Goal: Feedback & Contribution: Leave review/rating

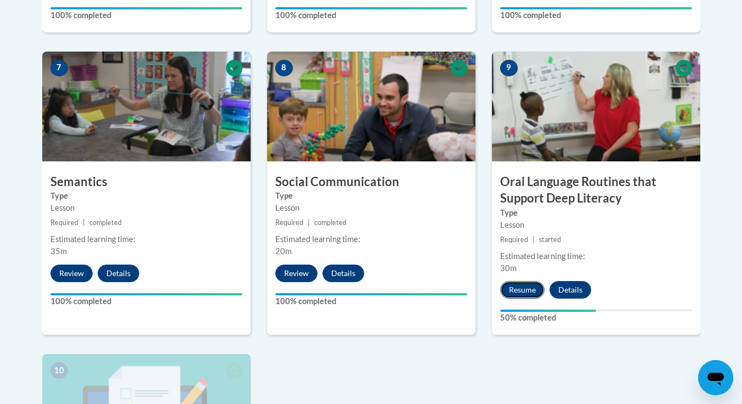
click at [529, 284] on button "Resume" at bounding box center [522, 290] width 44 height 18
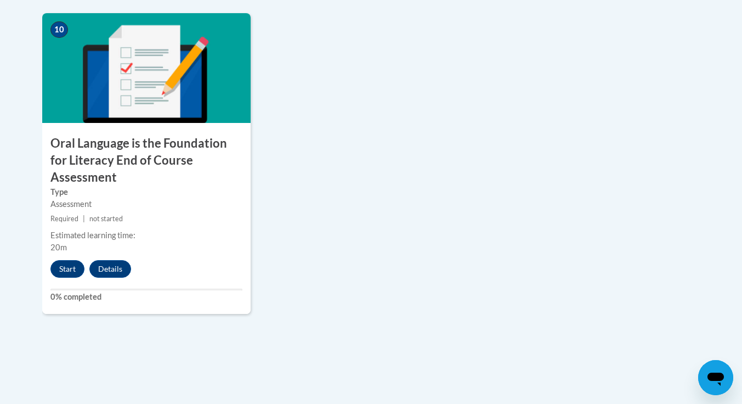
scroll to position [1264, 0]
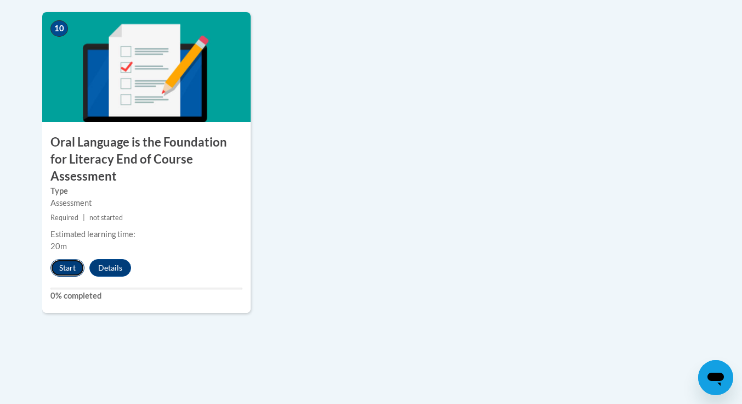
click at [72, 259] on button "Start" at bounding box center [67, 268] width 34 height 18
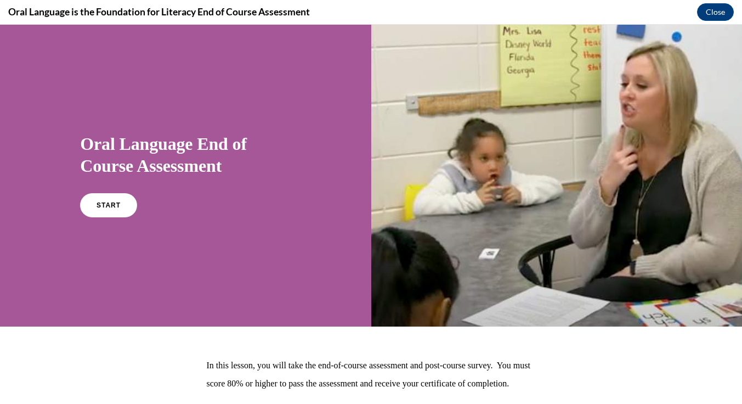
scroll to position [94, 0]
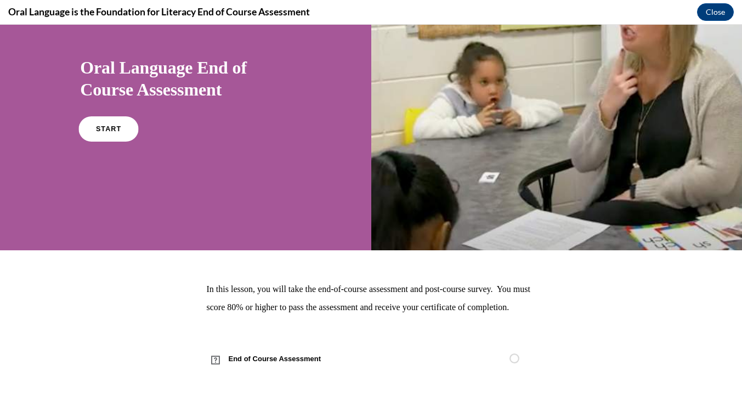
click at [128, 116] on link "START" at bounding box center [109, 128] width 60 height 25
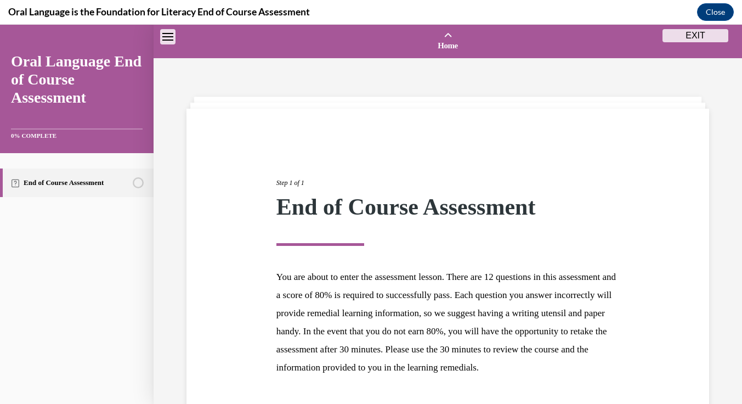
scroll to position [34, 0]
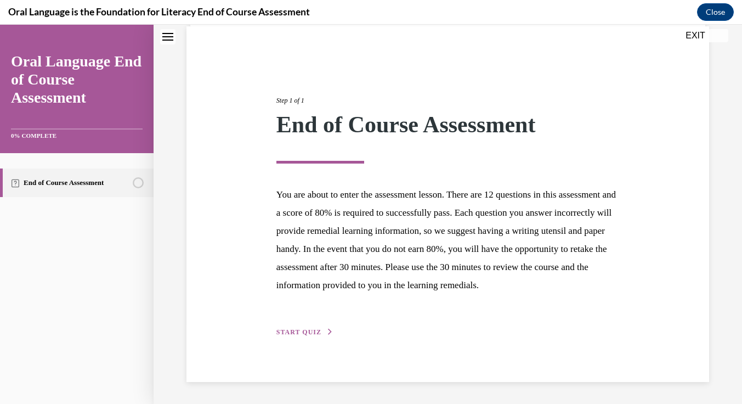
click at [291, 334] on span "START QUIZ" at bounding box center [298, 332] width 45 height 8
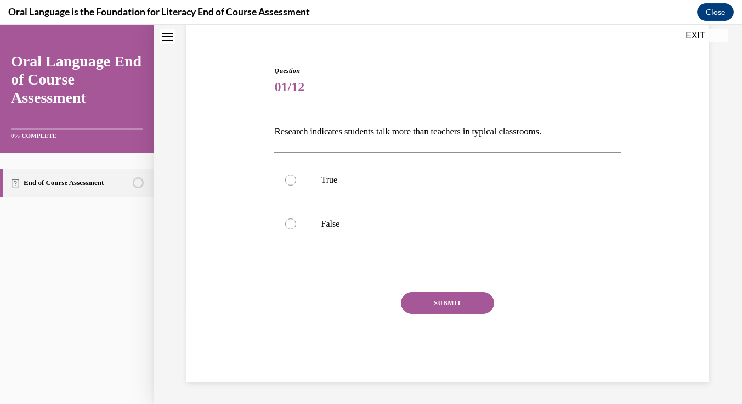
scroll to position [87, 0]
click at [347, 133] on p "Research indicates students talk more than teachers in typical classrooms." at bounding box center [447, 131] width 347 height 19
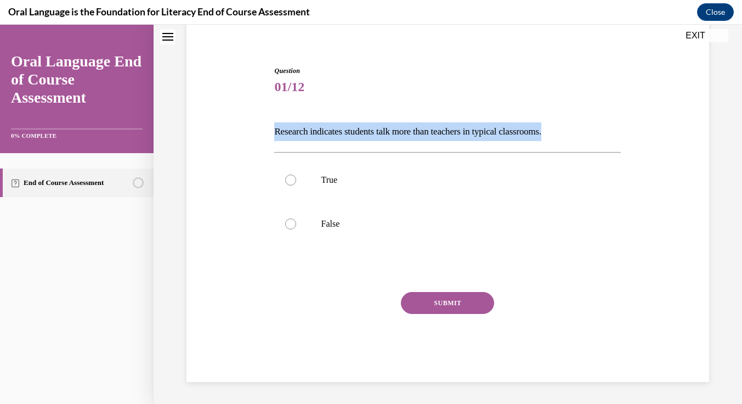
click at [347, 133] on p "Research indicates students talk more than teachers in typical classrooms." at bounding box center [447, 131] width 347 height 19
copy p "Research indicates students talk more than teachers in typical classrooms."
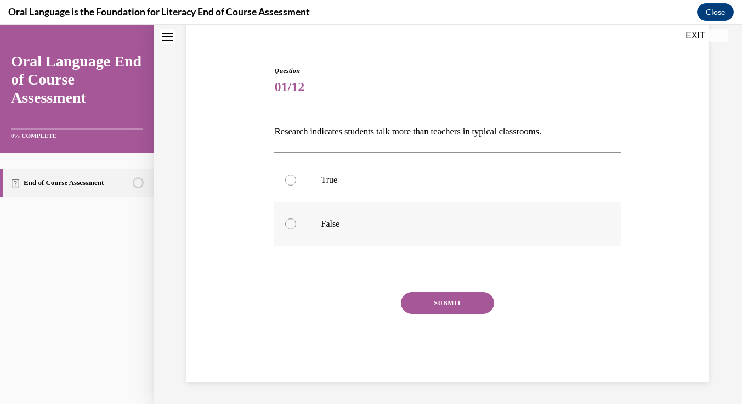
click at [343, 218] on label "False" at bounding box center [447, 224] width 347 height 44
click at [296, 218] on input "False" at bounding box center [290, 223] width 11 height 11
radio input "true"
click at [439, 309] on button "SUBMIT" at bounding box center [447, 303] width 93 height 22
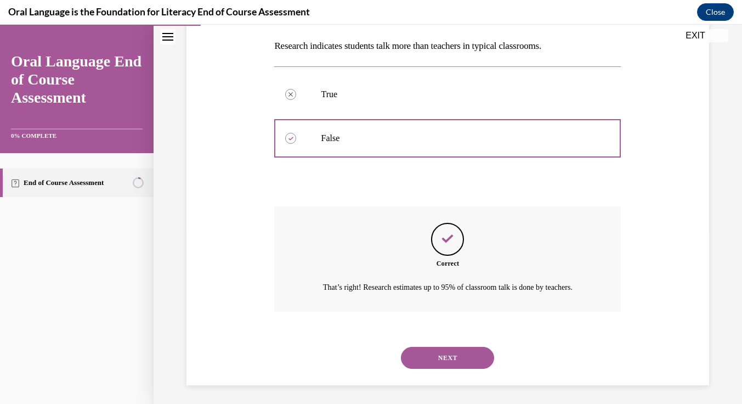
scroll to position [176, 0]
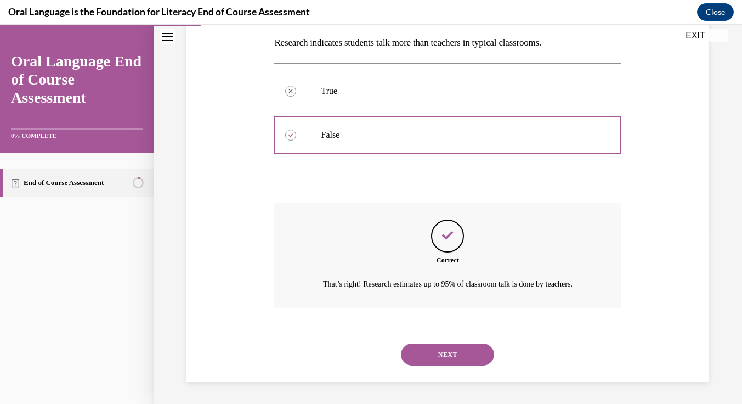
click at [428, 357] on button "NEXT" at bounding box center [447, 354] width 93 height 22
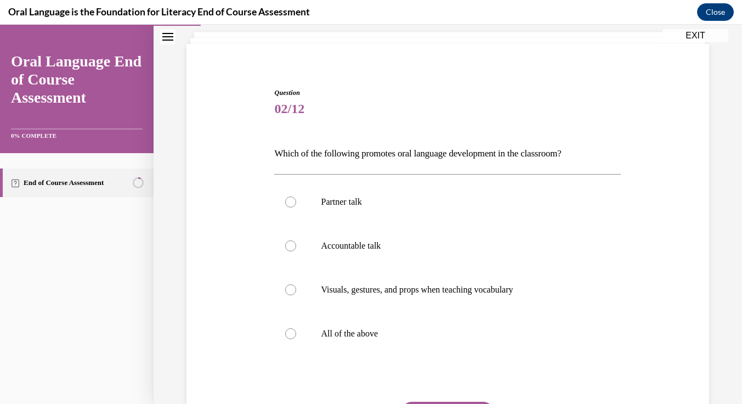
scroll to position [68, 0]
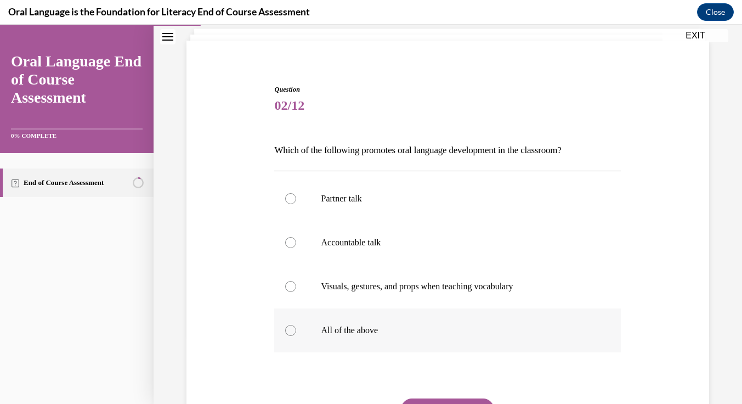
click at [363, 337] on label "All of the above" at bounding box center [447, 330] width 347 height 44
click at [296, 336] on input "All of the above" at bounding box center [290, 330] width 11 height 11
radio input "true"
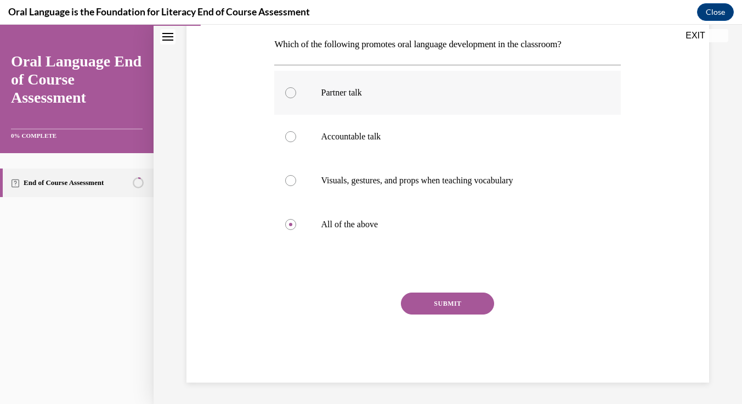
scroll to position [174, 0]
click at [458, 305] on button "SUBMIT" at bounding box center [447, 303] width 93 height 22
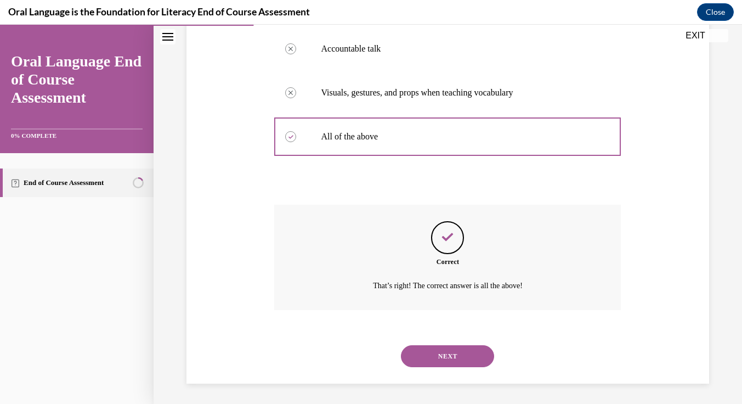
scroll to position [263, 0]
click at [457, 361] on button "NEXT" at bounding box center [447, 354] width 93 height 22
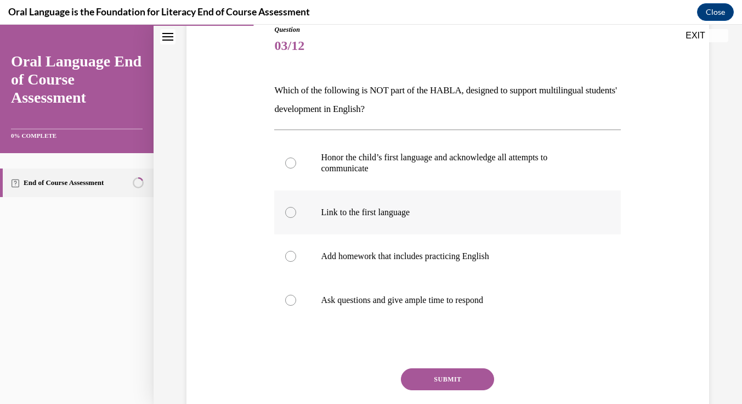
scroll to position [150, 0]
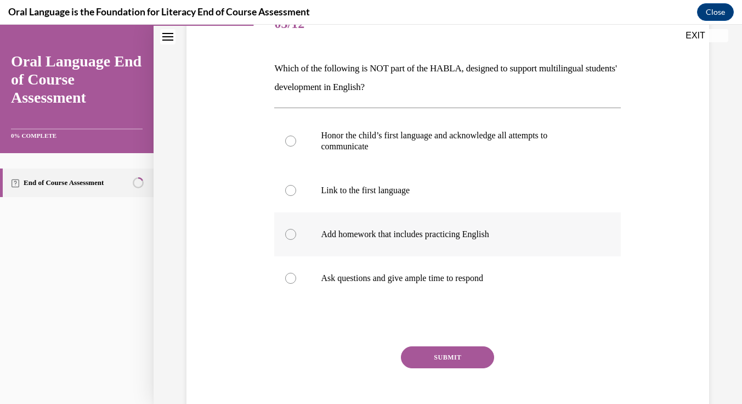
click at [350, 234] on p "Add homework that includes practicing English" at bounding box center [457, 234] width 273 height 11
click at [296, 234] on input "Add homework that includes practicing English" at bounding box center [290, 234] width 11 height 11
radio input "true"
click at [422, 352] on button "SUBMIT" at bounding box center [447, 357] width 93 height 22
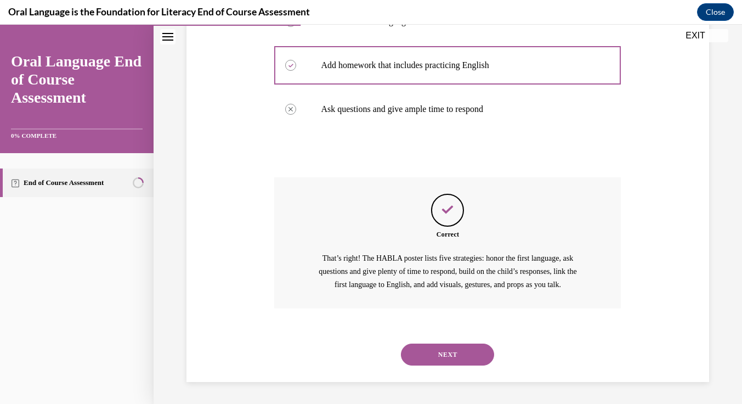
click at [432, 353] on button "NEXT" at bounding box center [447, 354] width 93 height 22
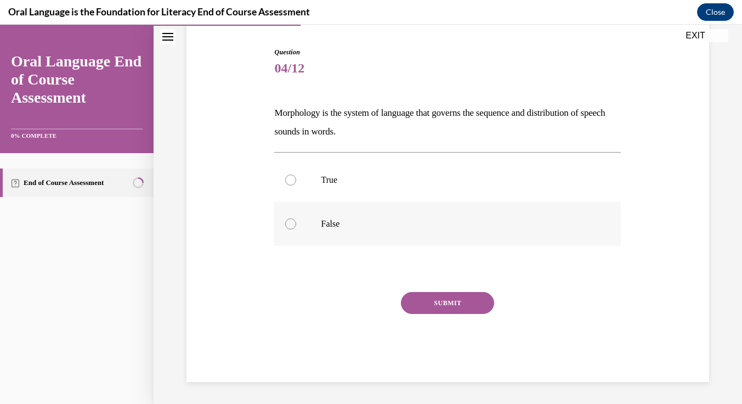
click at [350, 222] on p "False" at bounding box center [457, 223] width 273 height 11
click at [296, 222] on input "False" at bounding box center [290, 223] width 11 height 11
radio input "true"
click at [424, 301] on button "SUBMIT" at bounding box center [447, 303] width 93 height 22
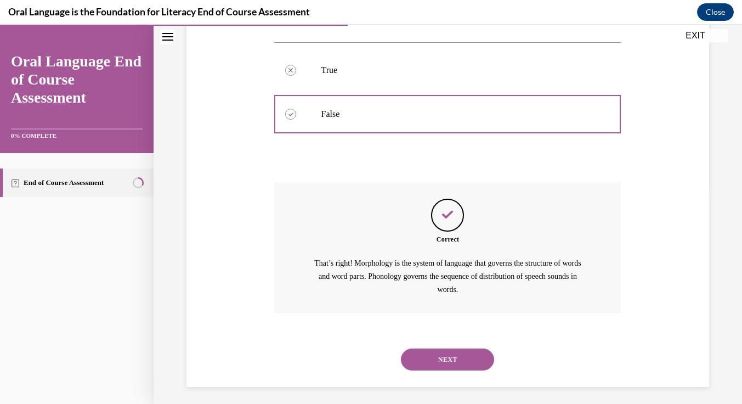
scroll to position [220, 0]
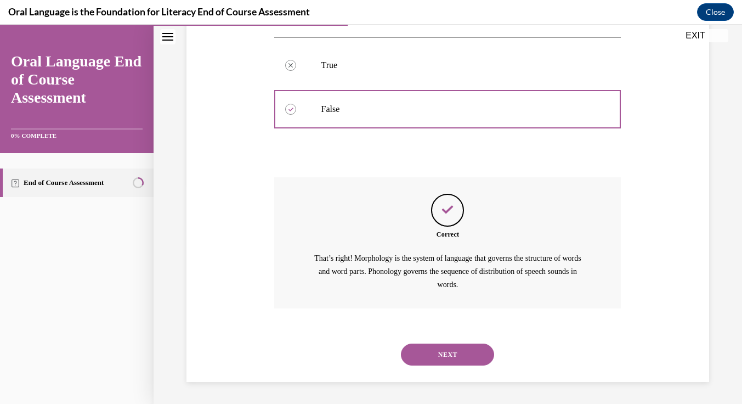
click at [421, 354] on button "NEXT" at bounding box center [447, 354] width 93 height 22
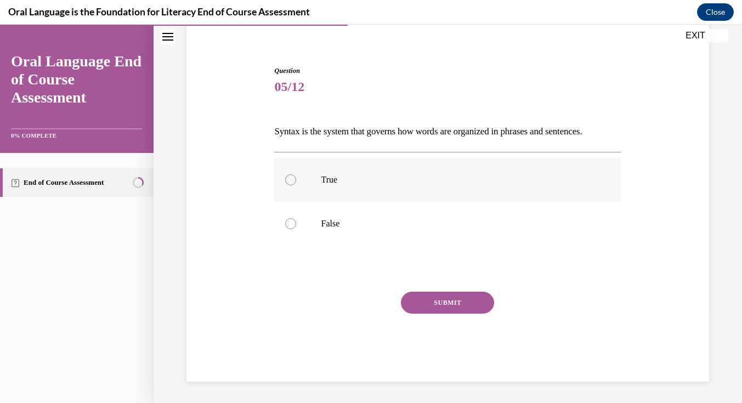
click at [310, 183] on label "True" at bounding box center [447, 180] width 347 height 44
click at [296, 183] on input "True" at bounding box center [290, 179] width 11 height 11
radio input "true"
click at [416, 309] on button "SUBMIT" at bounding box center [447, 303] width 93 height 22
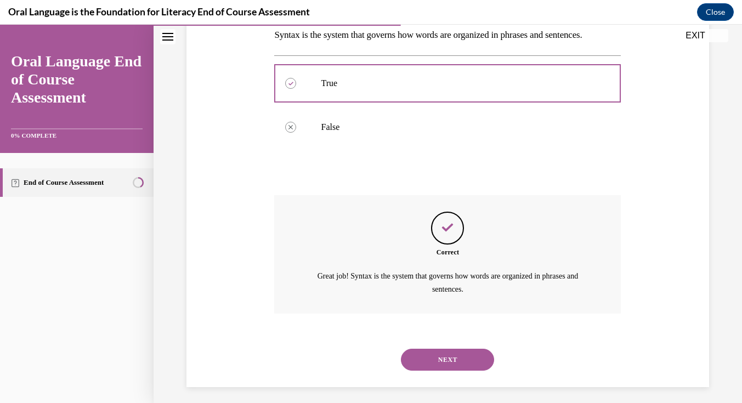
scroll to position [189, 0]
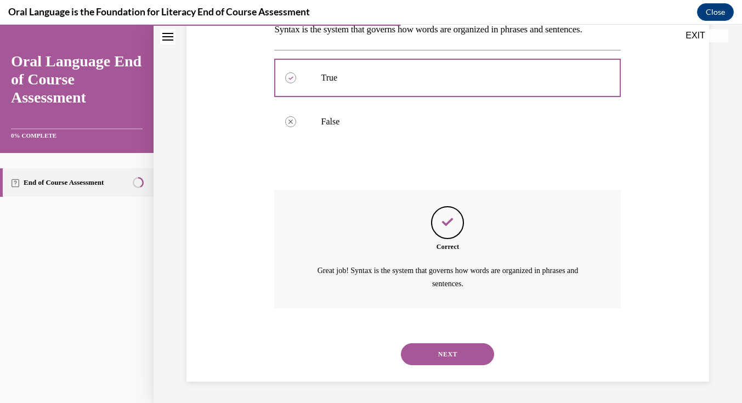
click at [427, 355] on button "NEXT" at bounding box center [447, 354] width 93 height 22
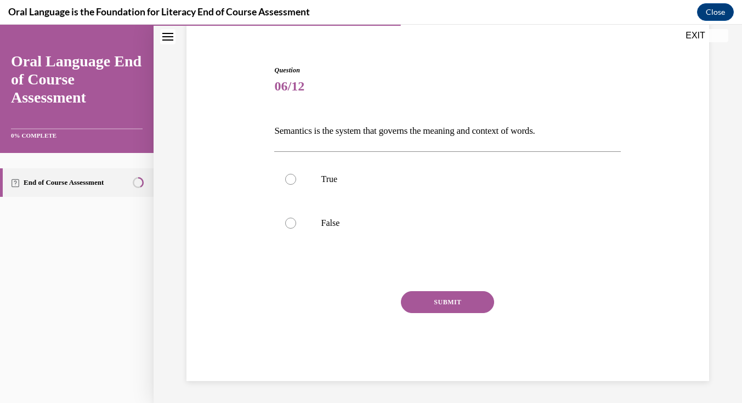
scroll to position [87, 0]
click at [362, 172] on label "True" at bounding box center [447, 179] width 347 height 44
click at [296, 174] on input "True" at bounding box center [290, 179] width 11 height 11
radio input "true"
click at [418, 296] on button "SUBMIT" at bounding box center [447, 302] width 93 height 22
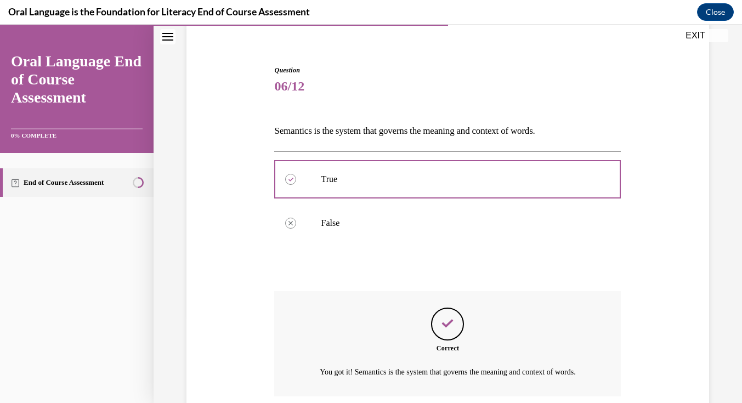
scroll to position [189, 0]
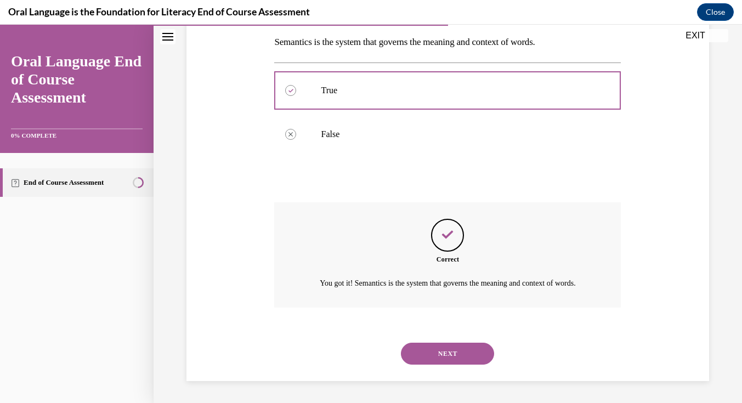
click at [429, 351] on button "NEXT" at bounding box center [447, 354] width 93 height 22
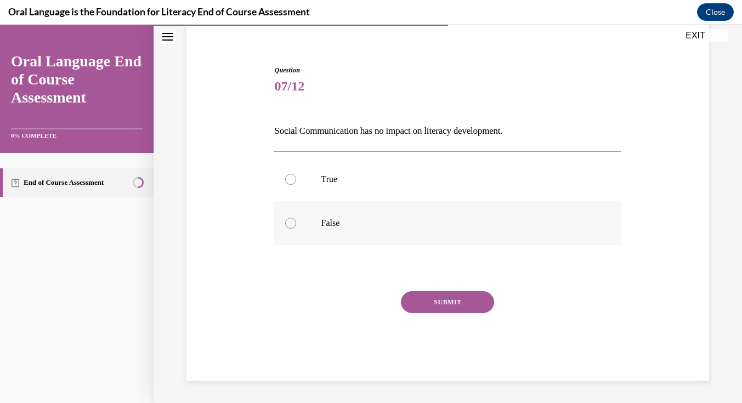
click at [324, 213] on label "False" at bounding box center [447, 223] width 347 height 44
click at [296, 218] on input "False" at bounding box center [290, 223] width 11 height 11
radio input "true"
click at [445, 305] on button "SUBMIT" at bounding box center [447, 302] width 93 height 22
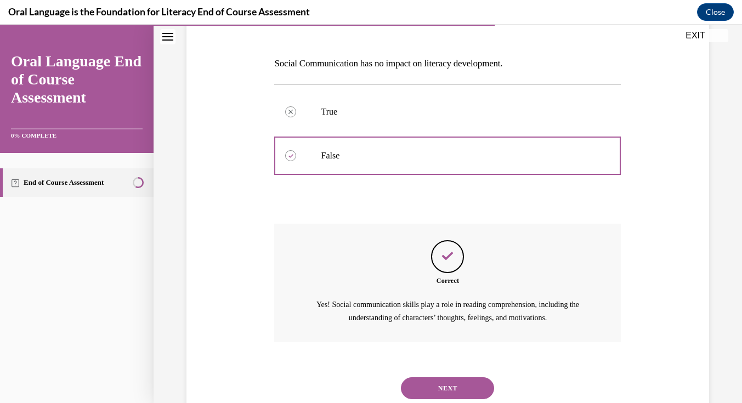
scroll to position [189, 0]
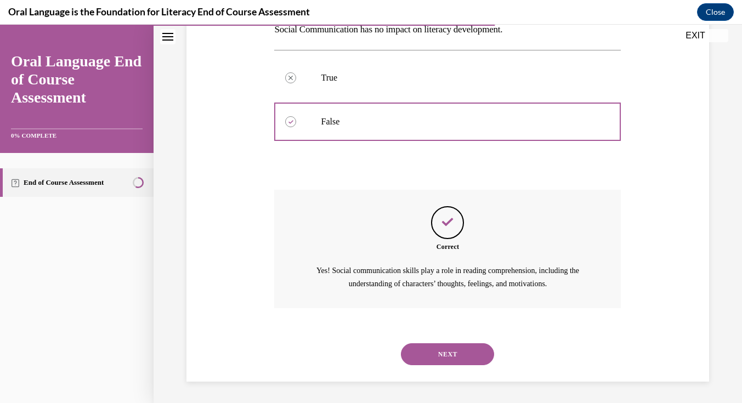
click at [429, 350] on button "NEXT" at bounding box center [447, 354] width 93 height 22
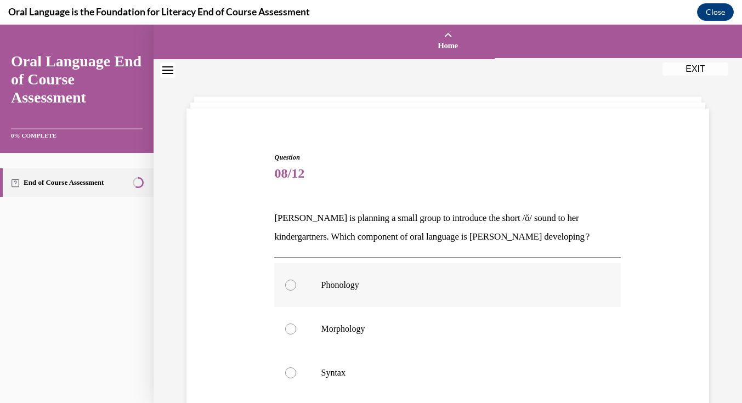
click at [339, 296] on label "Phonology" at bounding box center [447, 285] width 347 height 44
click at [296, 291] on input "Phonology" at bounding box center [290, 285] width 11 height 11
radio input "true"
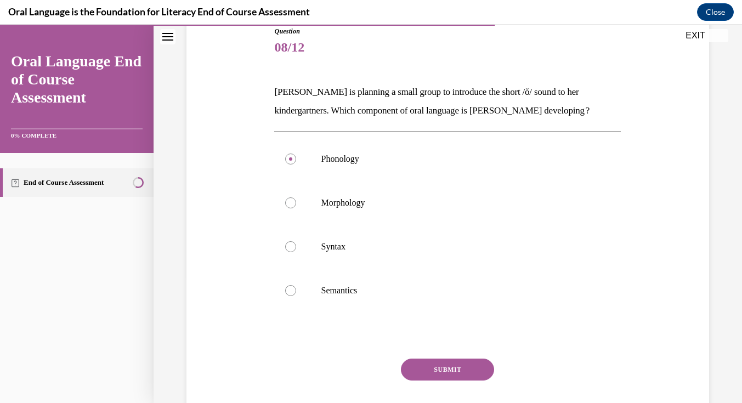
click at [443, 366] on button "SUBMIT" at bounding box center [447, 370] width 93 height 22
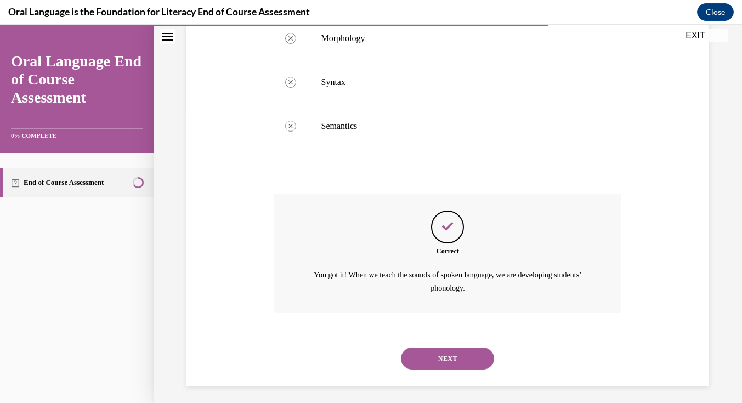
scroll to position [295, 0]
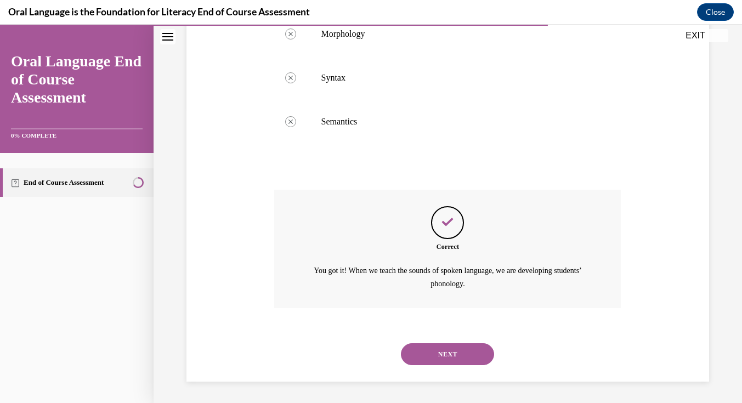
click at [442, 347] on button "NEXT" at bounding box center [447, 354] width 93 height 22
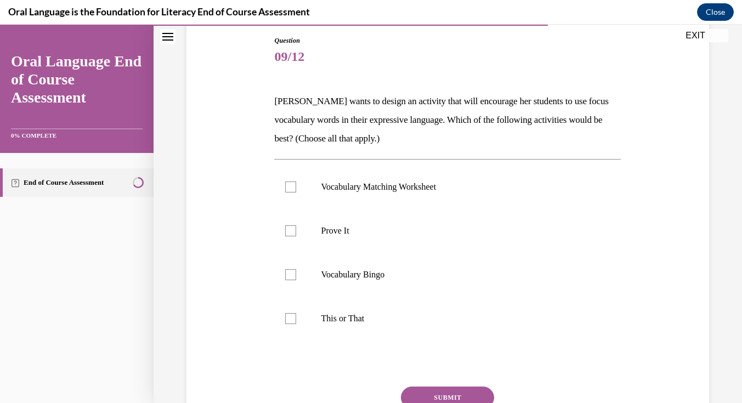
scroll to position [127, 0]
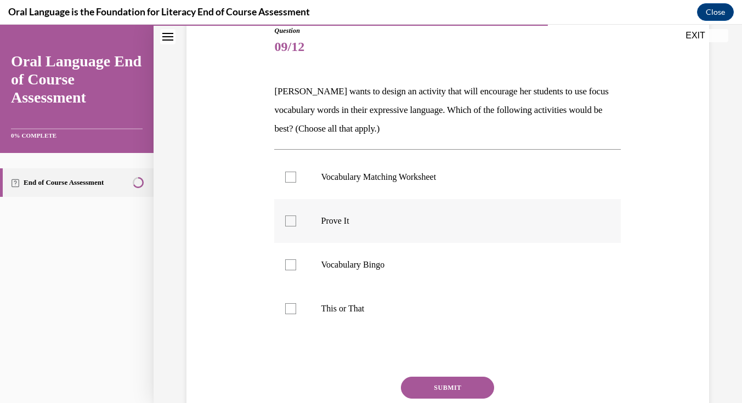
click at [319, 209] on label "Prove It" at bounding box center [447, 221] width 347 height 44
click at [296, 216] on input "Prove It" at bounding box center [290, 221] width 11 height 11
checkbox input "true"
click at [327, 312] on p "This or That" at bounding box center [457, 308] width 273 height 11
click at [296, 312] on input "This or That" at bounding box center [290, 308] width 11 height 11
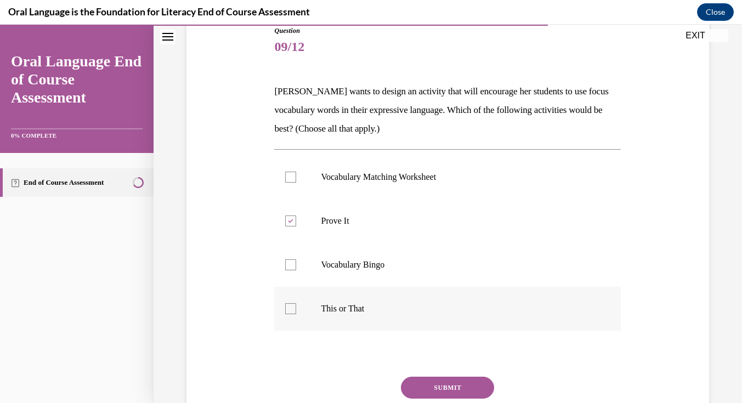
checkbox input "true"
click at [454, 383] on button "SUBMIT" at bounding box center [447, 388] width 93 height 22
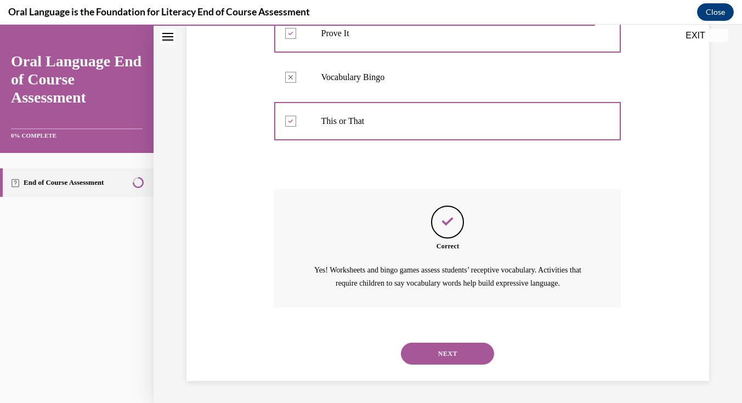
scroll to position [327, 0]
click at [455, 357] on button "NEXT" at bounding box center [447, 354] width 93 height 22
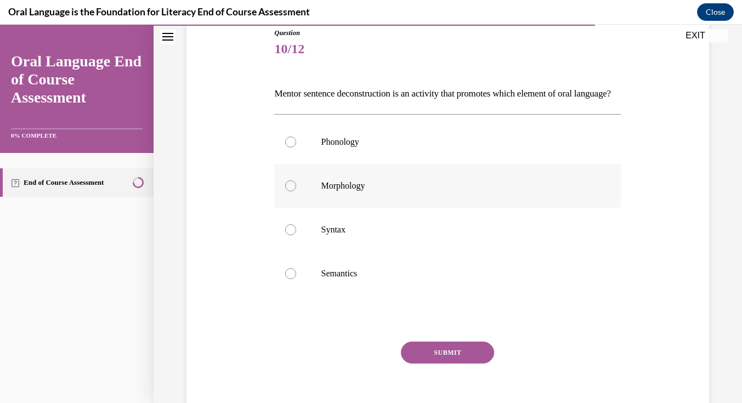
scroll to position [146, 0]
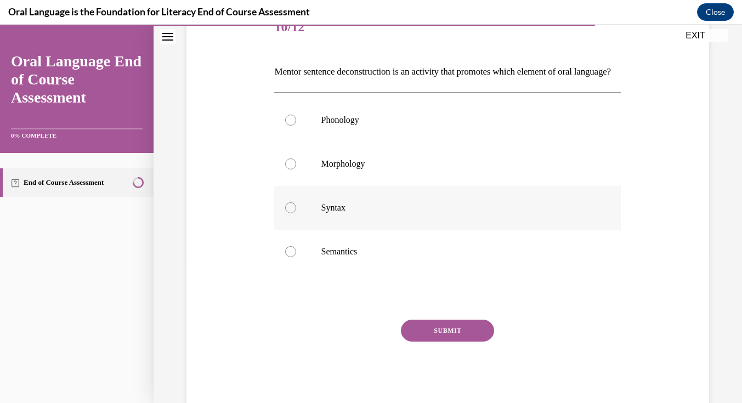
click at [348, 213] on p "Syntax" at bounding box center [457, 207] width 273 height 11
click at [296, 213] on input "Syntax" at bounding box center [290, 207] width 11 height 11
radio input "true"
click at [451, 342] on button "SUBMIT" at bounding box center [447, 331] width 93 height 22
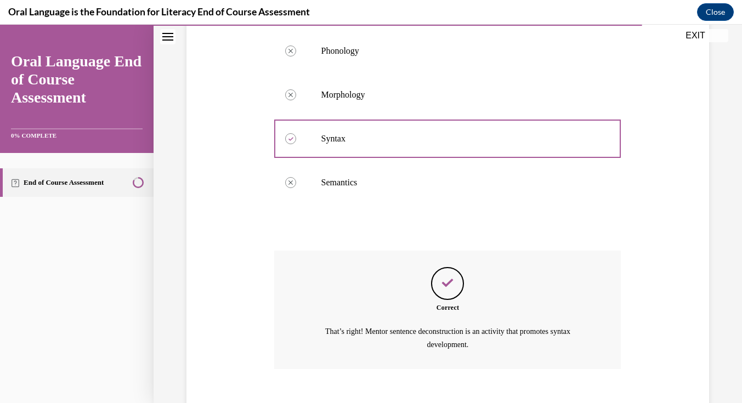
scroll to position [295, 0]
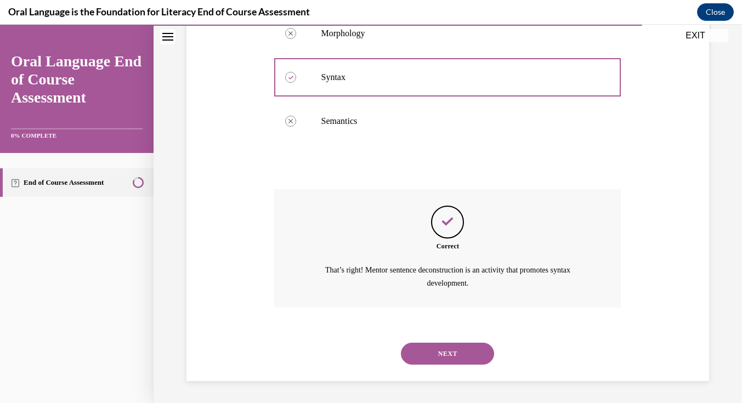
click at [437, 352] on button "NEXT" at bounding box center [447, 354] width 93 height 22
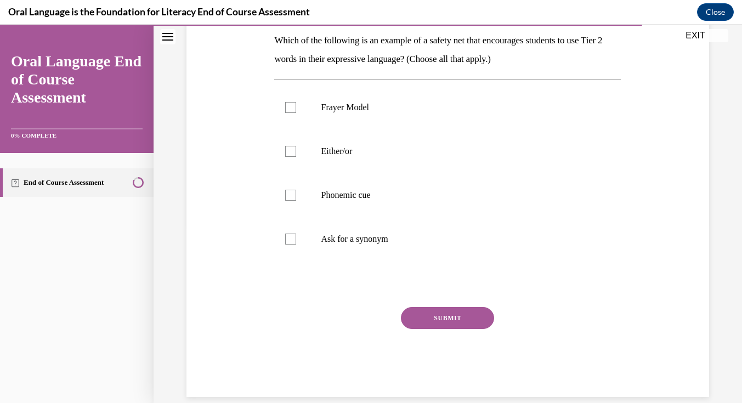
scroll to position [193, 0]
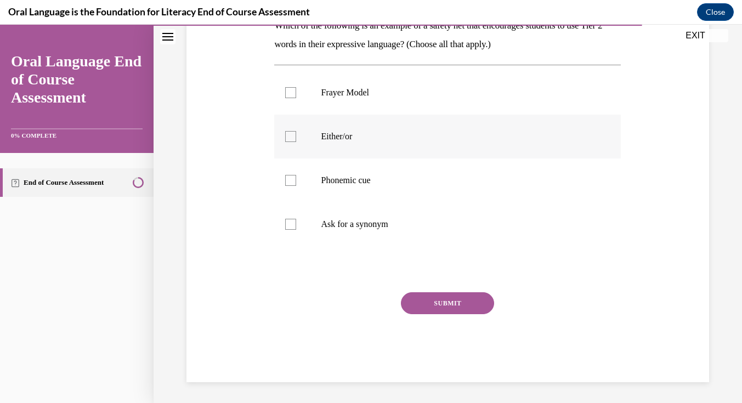
click at [365, 129] on label "Either/or" at bounding box center [447, 137] width 347 height 44
click at [296, 131] on input "Either/or" at bounding box center [290, 136] width 11 height 11
checkbox input "true"
click at [365, 173] on label "Phonemic cue" at bounding box center [447, 181] width 347 height 44
click at [296, 175] on input "Phonemic cue" at bounding box center [290, 180] width 11 height 11
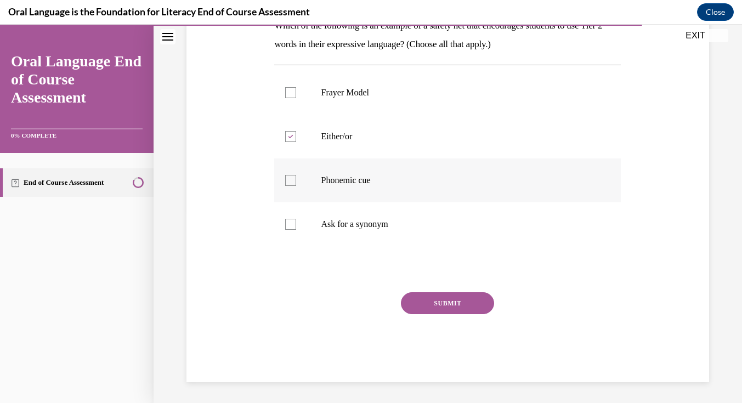
checkbox input "true"
click at [367, 218] on label "Ask for a synonym" at bounding box center [447, 224] width 347 height 44
click at [296, 219] on input "Ask for a synonym" at bounding box center [290, 224] width 11 height 11
checkbox input "true"
click at [458, 298] on button "SUBMIT" at bounding box center [447, 303] width 93 height 22
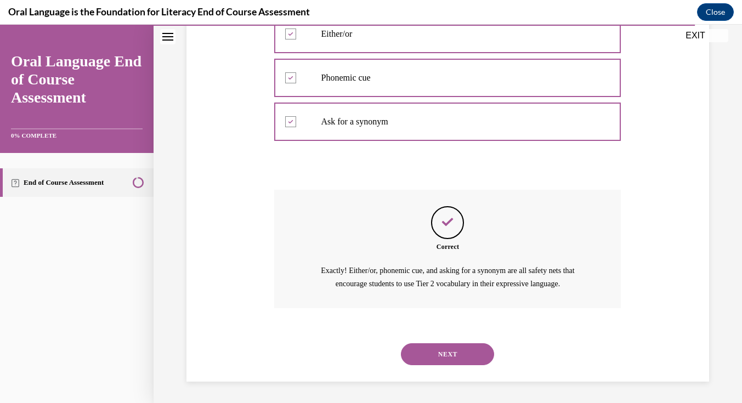
click at [443, 359] on button "NEXT" at bounding box center [447, 354] width 93 height 22
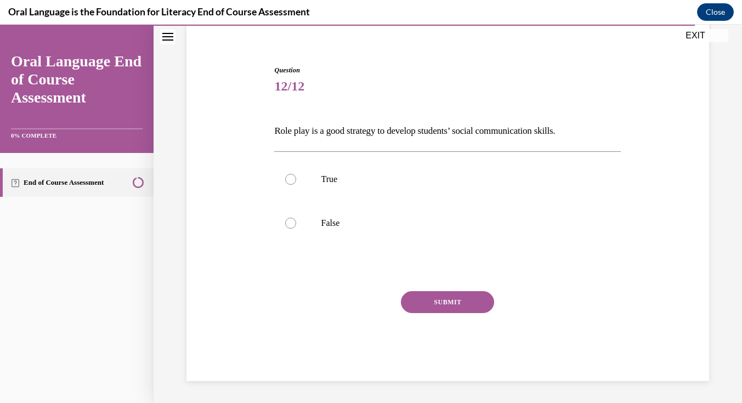
scroll to position [87, 0]
click at [337, 171] on label "True" at bounding box center [447, 179] width 347 height 44
click at [296, 174] on input "True" at bounding box center [290, 179] width 11 height 11
radio input "true"
click at [427, 299] on button "SUBMIT" at bounding box center [447, 302] width 93 height 22
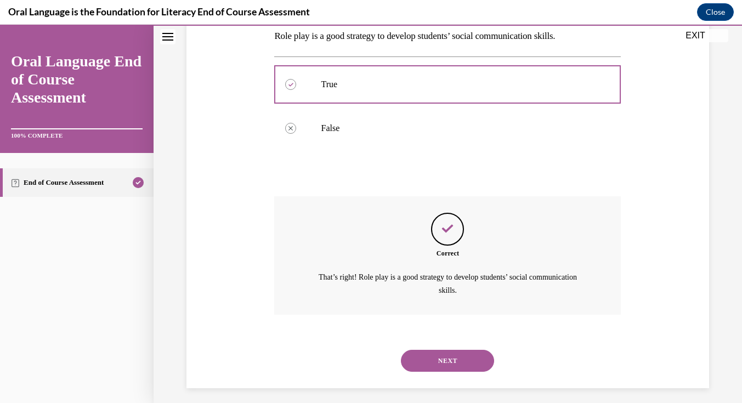
scroll to position [189, 0]
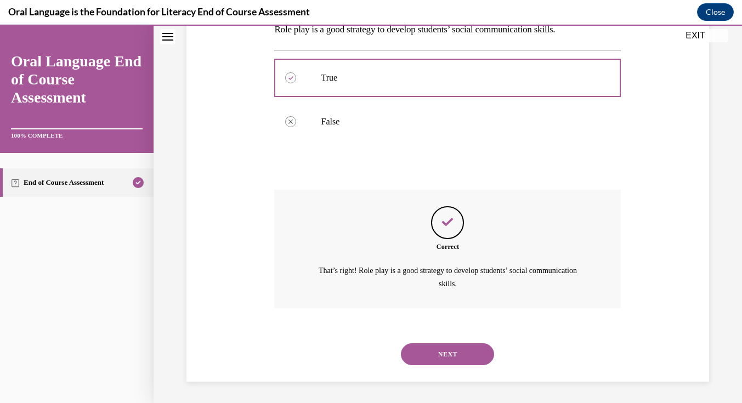
click at [449, 350] on button "NEXT" at bounding box center [447, 354] width 93 height 22
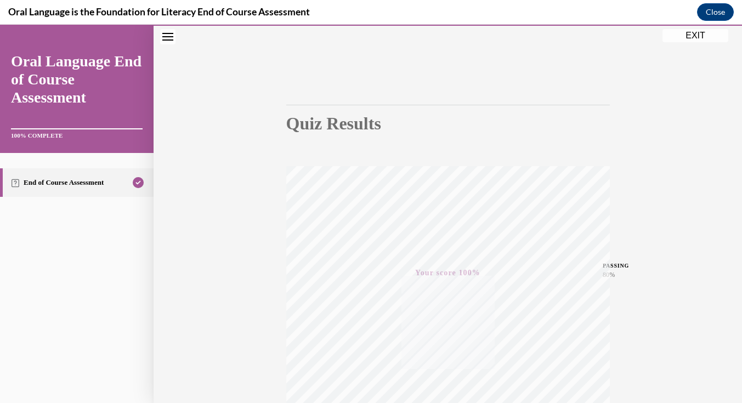
scroll to position [184, 0]
click at [693, 39] on button "EXIT" at bounding box center [696, 35] width 66 height 13
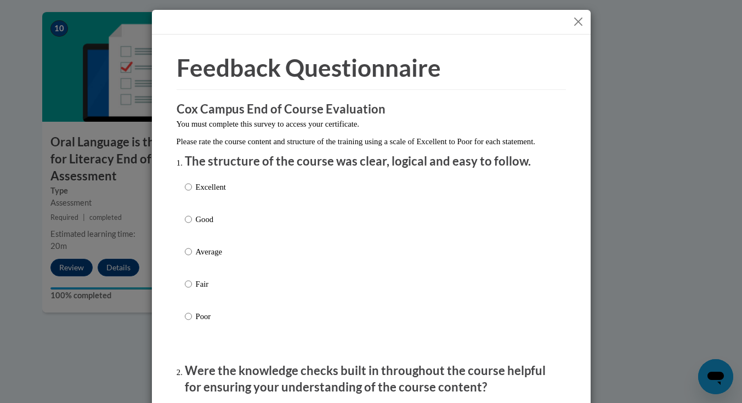
click at [358, 203] on div "Excellent Good Average Fair Poor" at bounding box center [371, 265] width 373 height 179
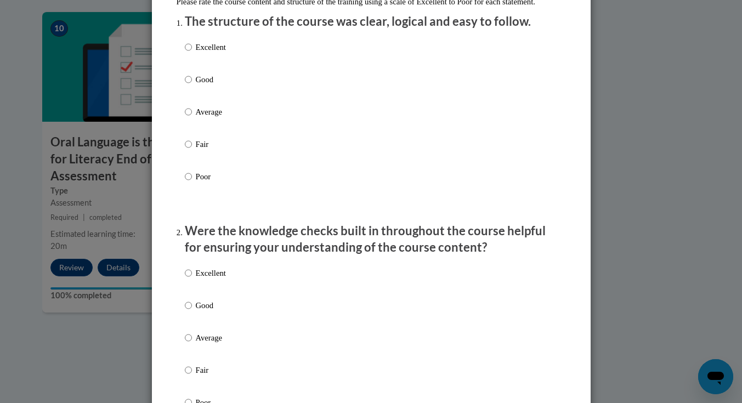
scroll to position [143, 0]
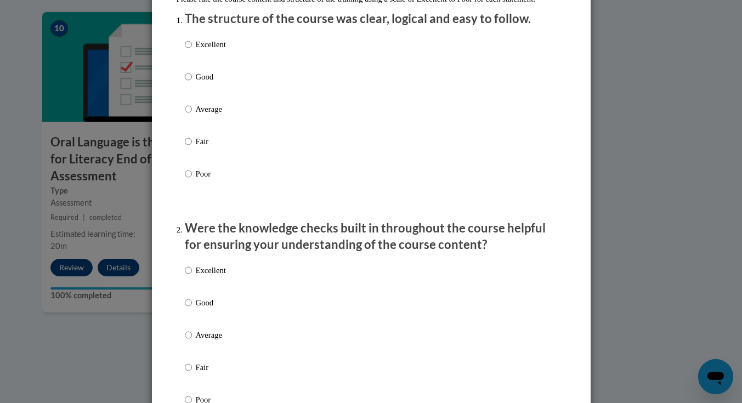
click at [196, 50] on p "Excellent" at bounding box center [211, 44] width 30 height 12
click at [192, 50] on input "Excellent" at bounding box center [188, 44] width 7 height 12
radio input "true"
click at [208, 276] on p "Excellent" at bounding box center [211, 270] width 30 height 12
click at [192, 276] on input "Excellent" at bounding box center [188, 270] width 7 height 12
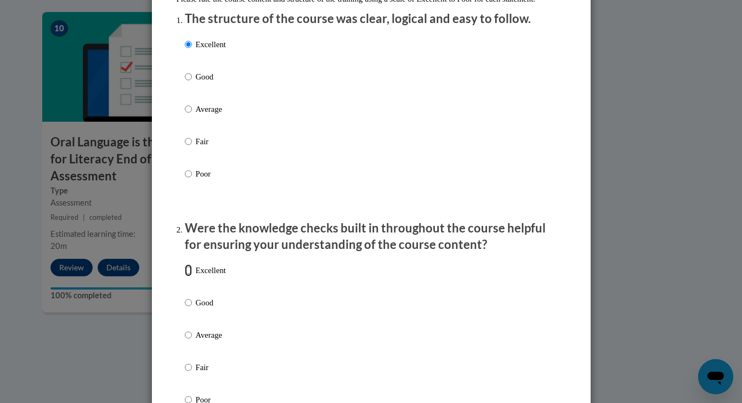
radio input "true"
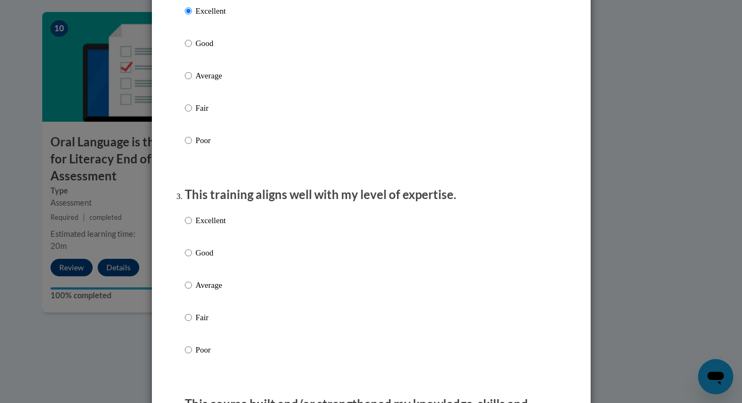
click at [217, 227] on p "Excellent" at bounding box center [211, 220] width 30 height 12
click at [192, 227] on input "Excellent" at bounding box center [188, 220] width 7 height 12
radio input "true"
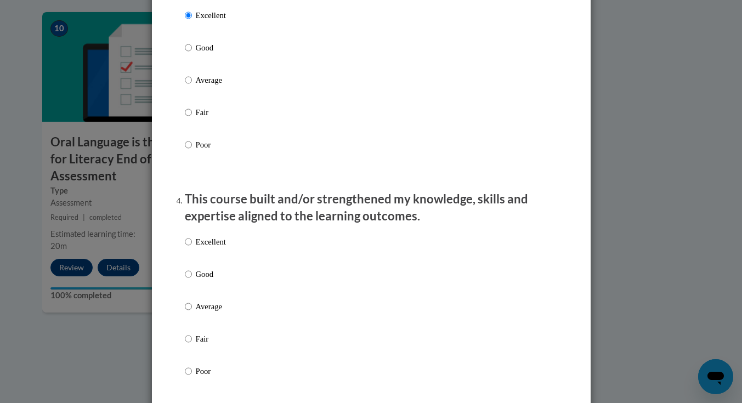
click at [213, 248] on p "Excellent" at bounding box center [211, 242] width 30 height 12
click at [192, 248] on input "Excellent" at bounding box center [188, 242] width 7 height 12
radio input "true"
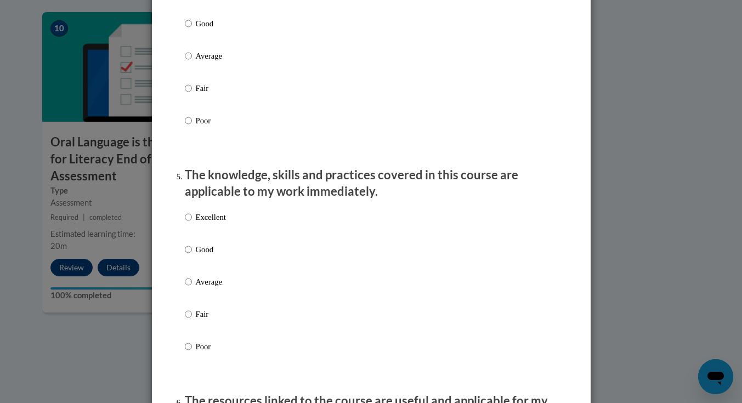
click at [218, 223] on p "Excellent" at bounding box center [211, 217] width 30 height 12
click at [192, 223] on input "Excellent" at bounding box center [188, 217] width 7 height 12
radio input "true"
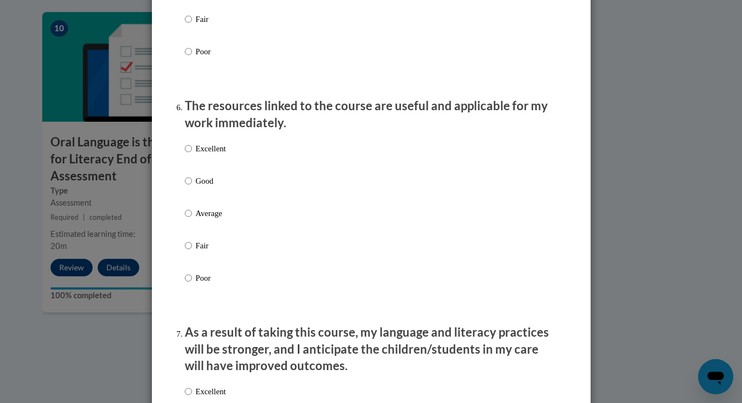
click at [227, 162] on div "Excellent Good Average Fair Poor" at bounding box center [371, 226] width 373 height 179
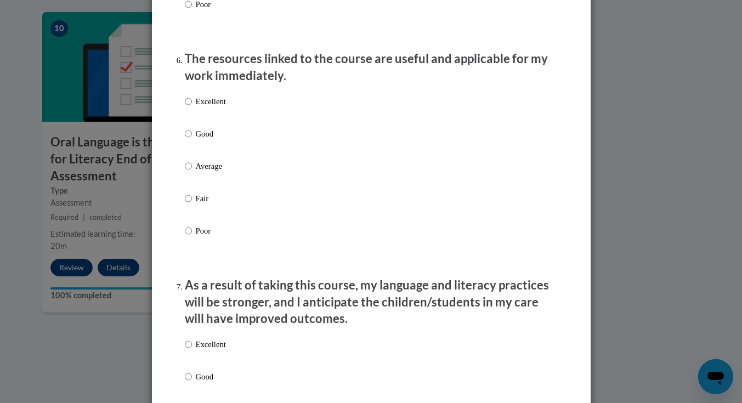
scroll to position [1210, 0]
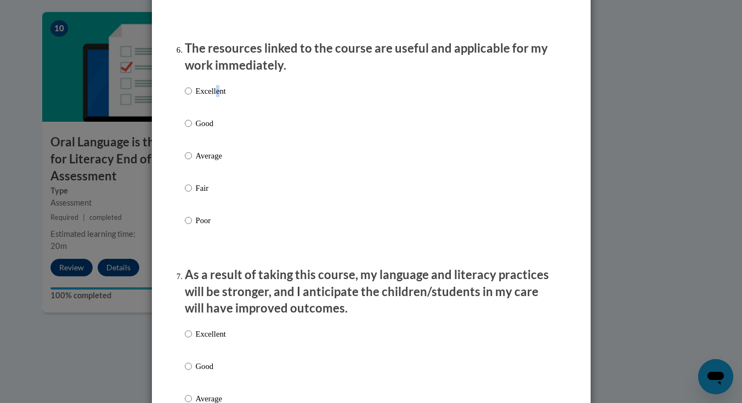
click at [217, 96] on p "Excellent" at bounding box center [211, 91] width 30 height 12
click at [193, 102] on label "Excellent" at bounding box center [205, 100] width 41 height 30
click at [192, 97] on input "Excellent" at bounding box center [188, 91] width 7 height 12
radio input "true"
click at [222, 340] on p "Excellent" at bounding box center [211, 334] width 30 height 12
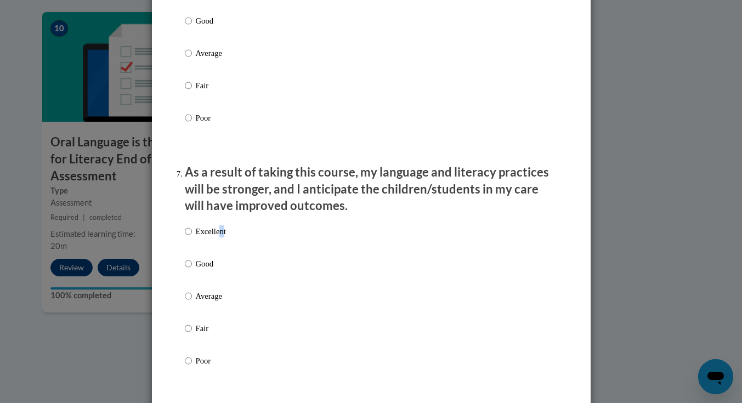
scroll to position [1340, 0]
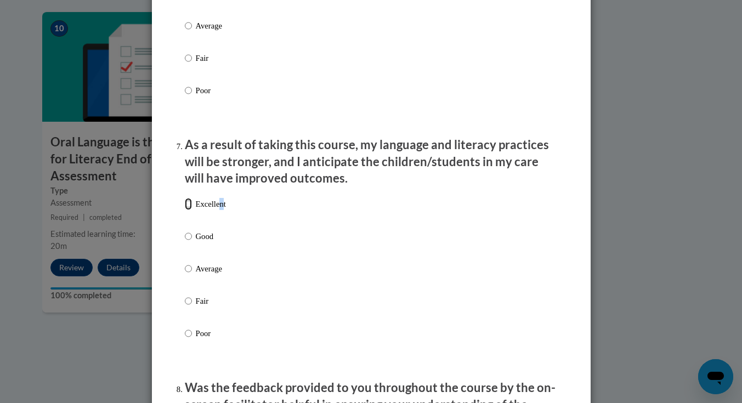
click at [187, 210] on input "Excellent" at bounding box center [188, 204] width 7 height 12
radio input "true"
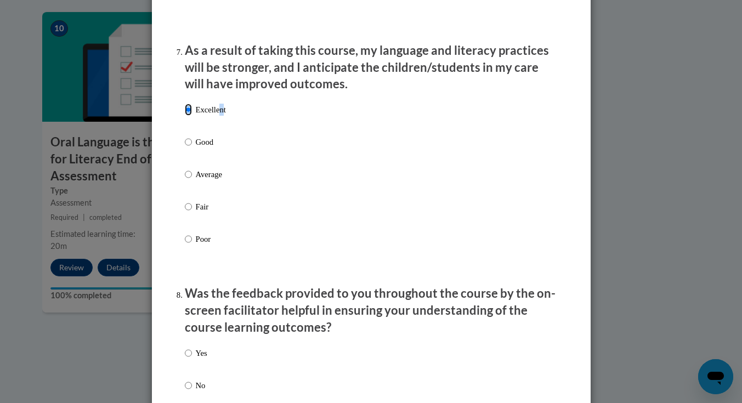
scroll to position [1604, 0]
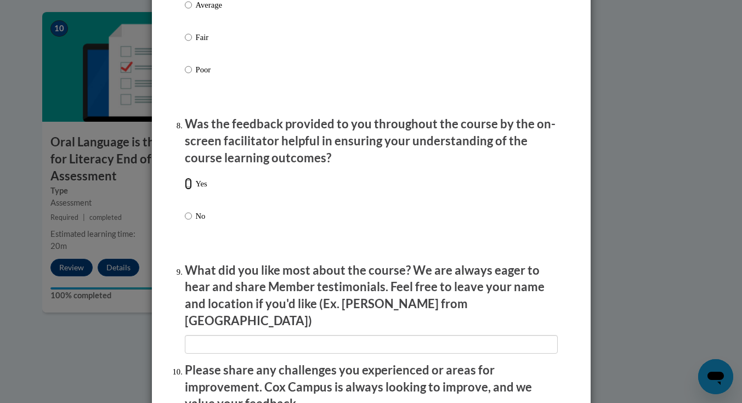
click at [187, 190] on input "Yes" at bounding box center [188, 184] width 7 height 12
radio input "true"
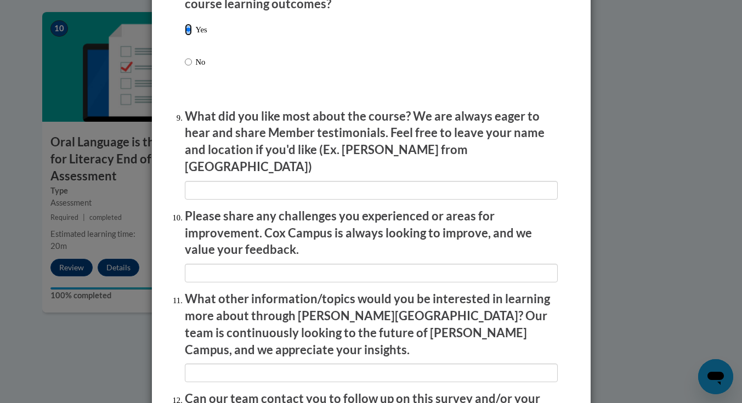
scroll to position [1777, 0]
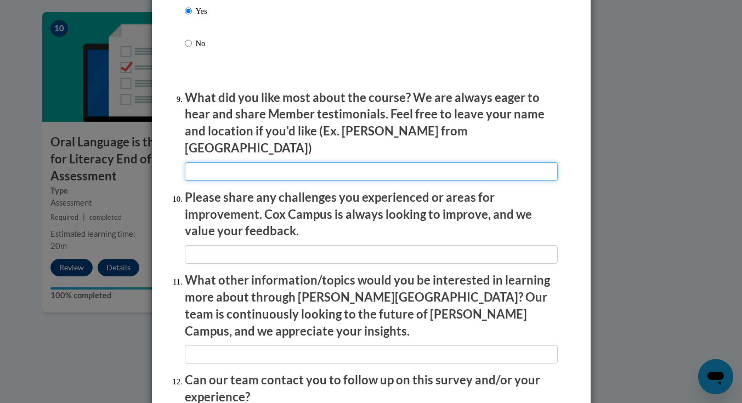
click at [222, 163] on input "textbox" at bounding box center [371, 171] width 373 height 19
type input "videos"
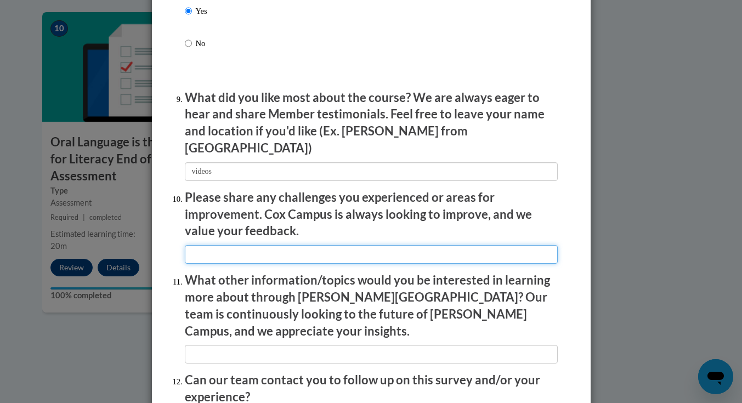
click at [240, 254] on input "textbox" at bounding box center [371, 254] width 373 height 19
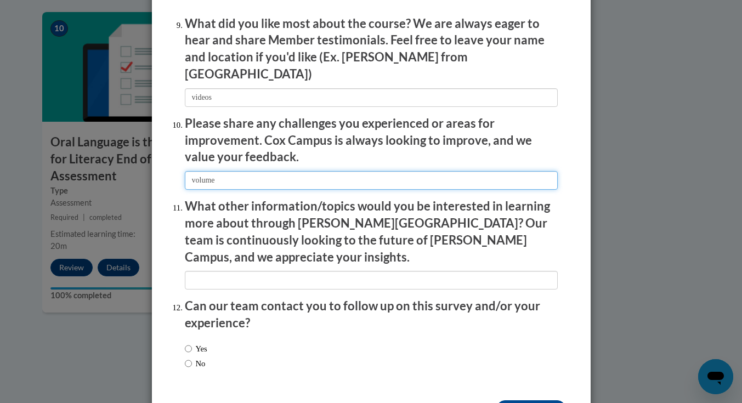
scroll to position [1860, 0]
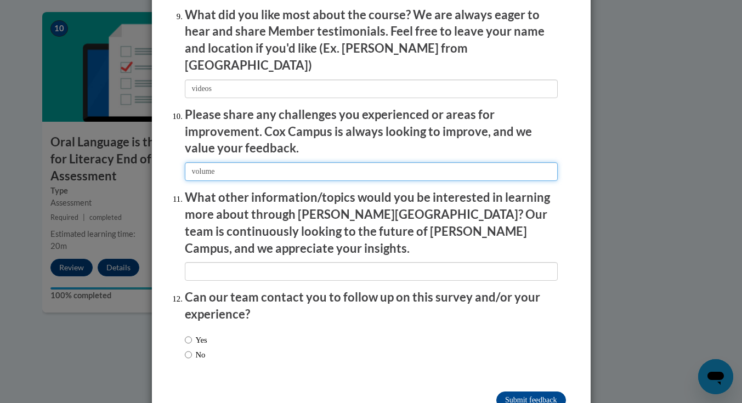
type input "volume"
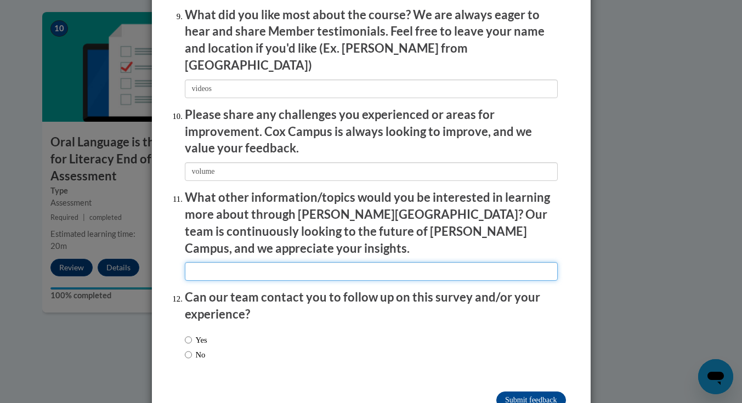
click at [246, 262] on input "textbox" at bounding box center [371, 271] width 373 height 19
type input "phonics"
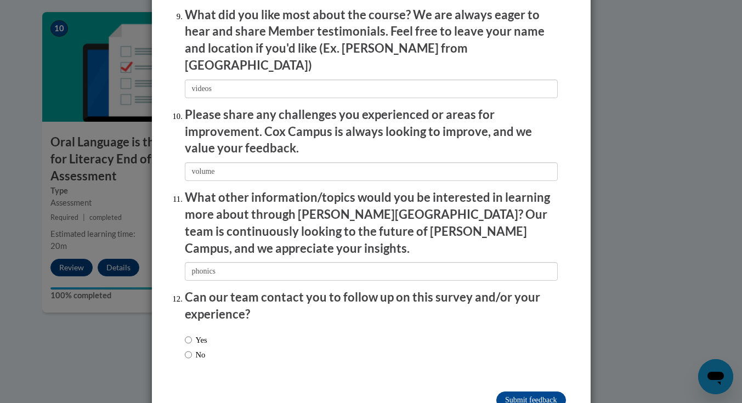
click at [225, 337] on div "Yes No" at bounding box center [371, 349] width 373 height 41
click at [195, 349] on label "No" at bounding box center [195, 355] width 21 height 12
click at [192, 349] on input "No" at bounding box center [188, 355] width 7 height 12
radio input "true"
click at [518, 392] on input "Submit feedback" at bounding box center [530, 401] width 69 height 18
